Goal: Information Seeking & Learning: Learn about a topic

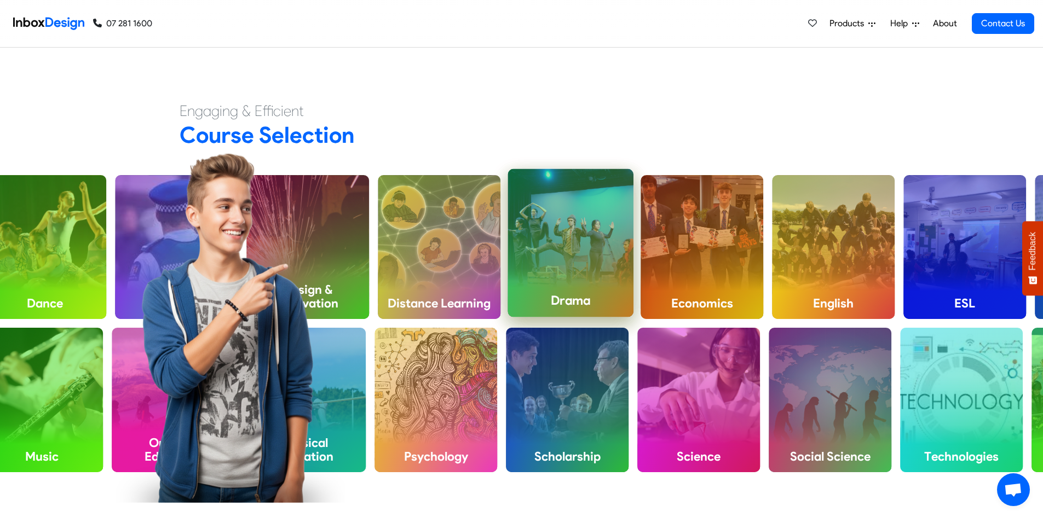
scroll to position [493, 0]
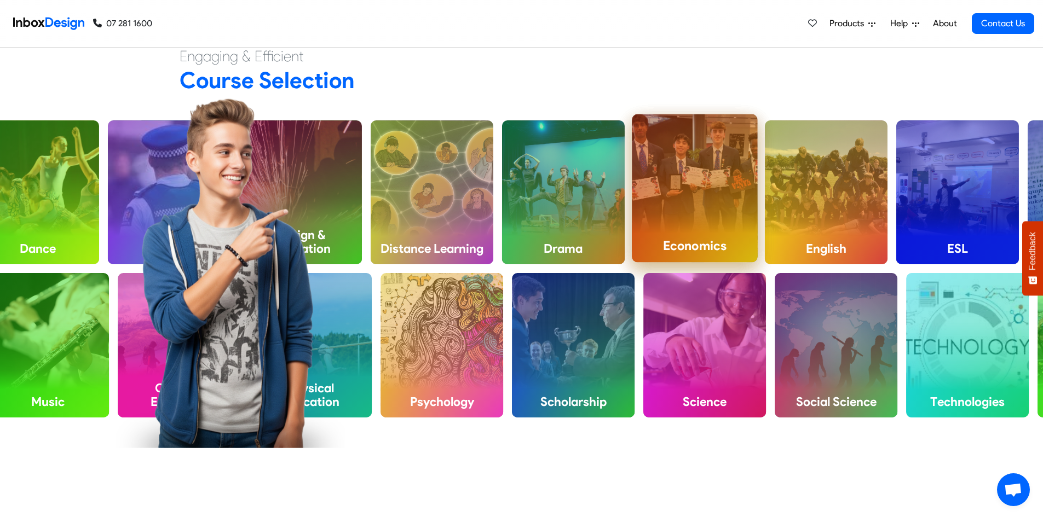
click at [730, 218] on div "Economics" at bounding box center [695, 188] width 126 height 148
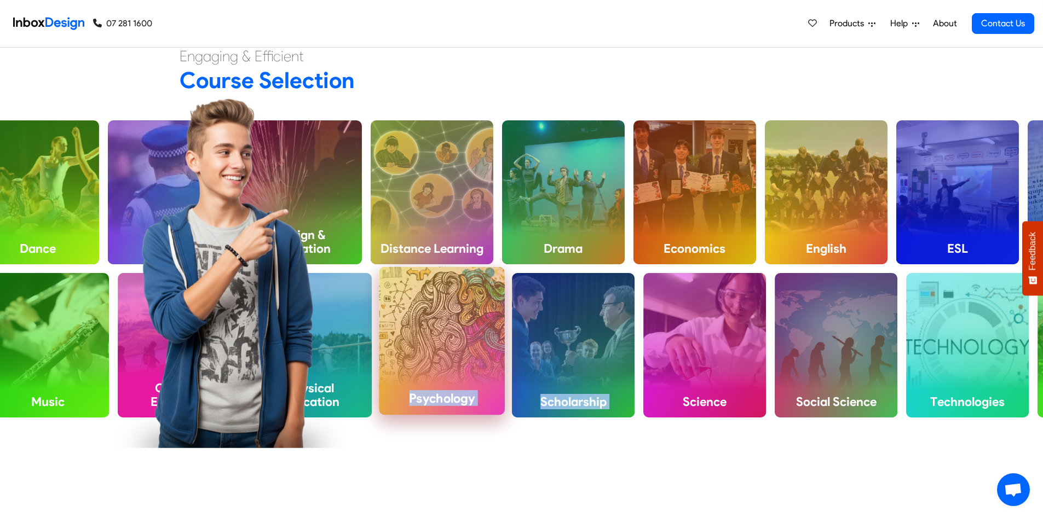
drag, startPoint x: 677, startPoint y: 308, endPoint x: 472, endPoint y: 309, distance: 205.2
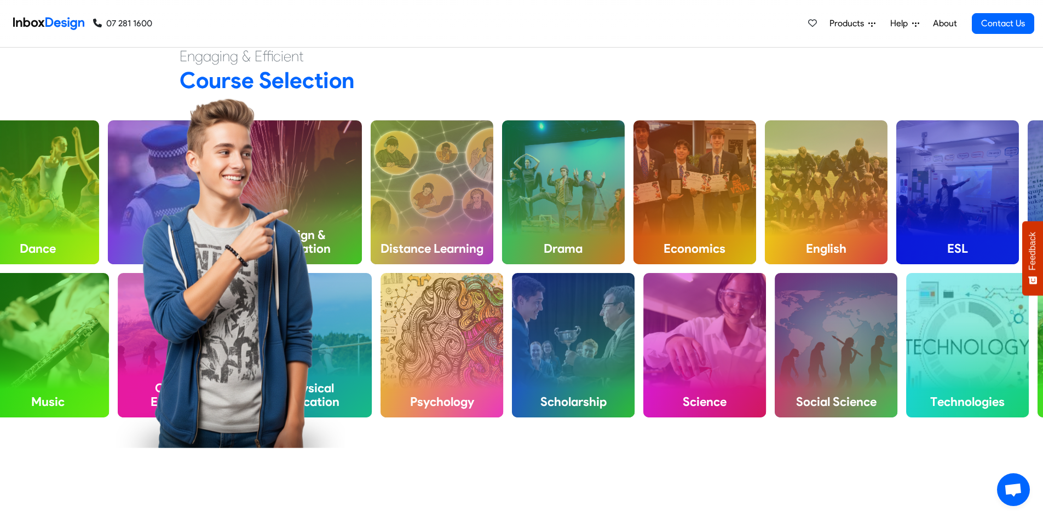
click at [636, 456] on div "Engaging & Efficient Course Selection Academy Accounting ACT Art Biology Busine…" at bounding box center [521, 250] width 1043 height 424
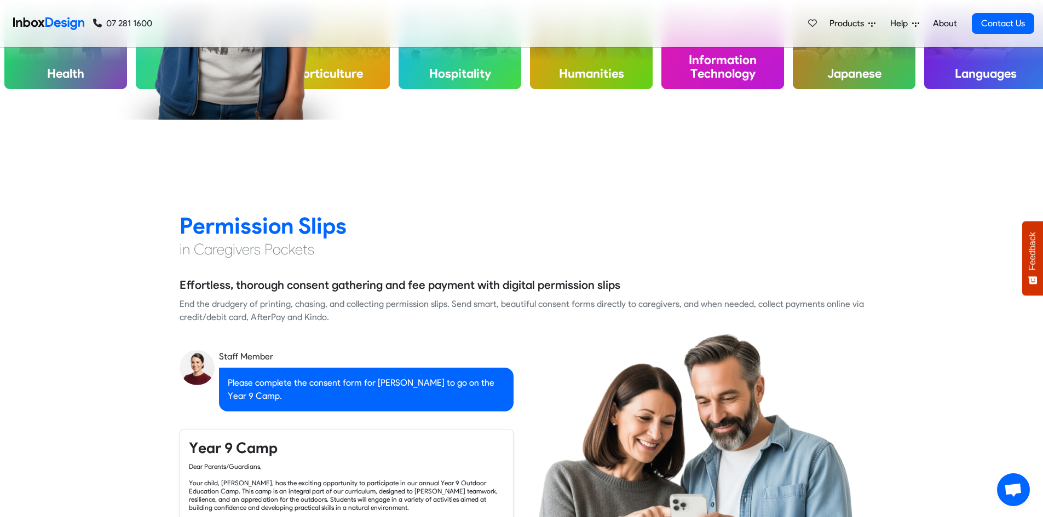
scroll to position [876, 0]
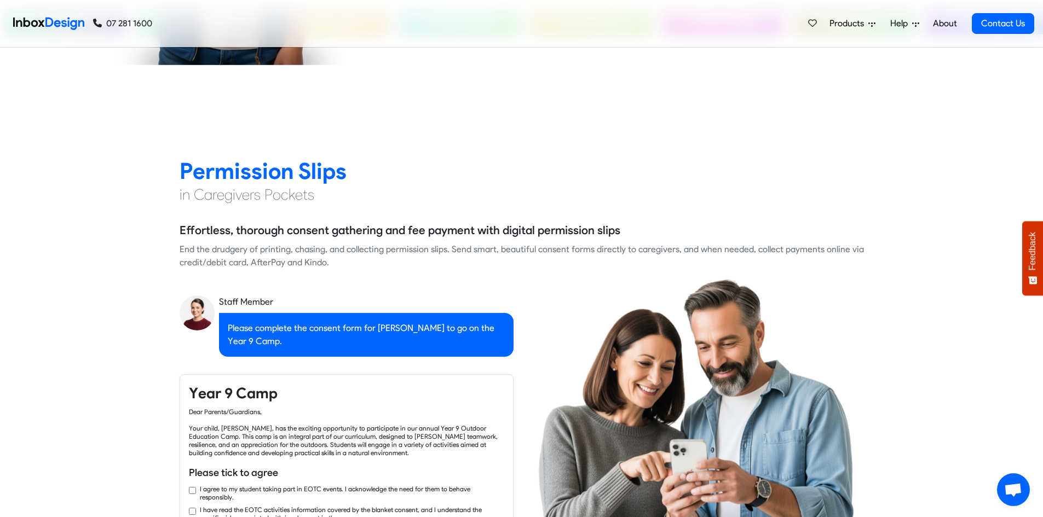
checkbox input "true"
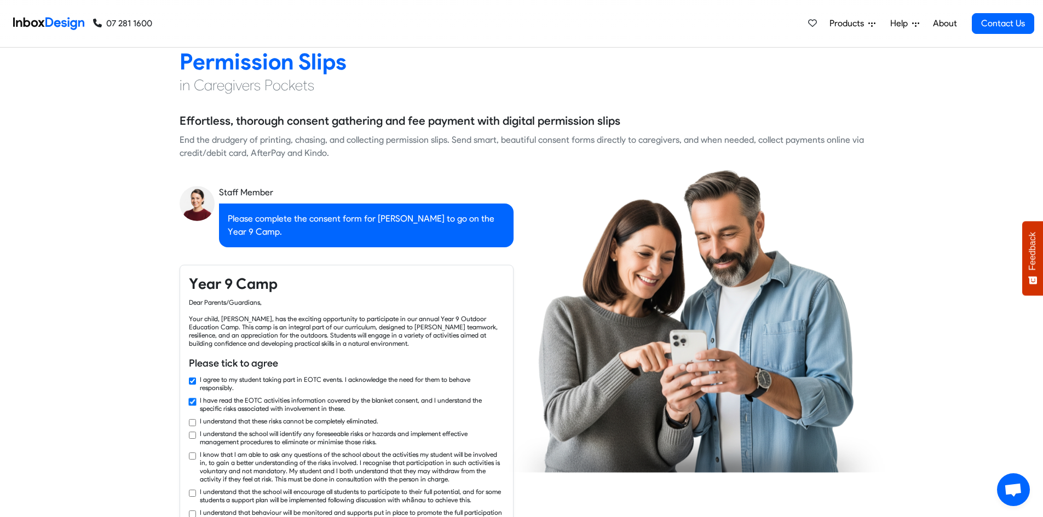
checkbox input "true"
